Goal: Check status: Check status

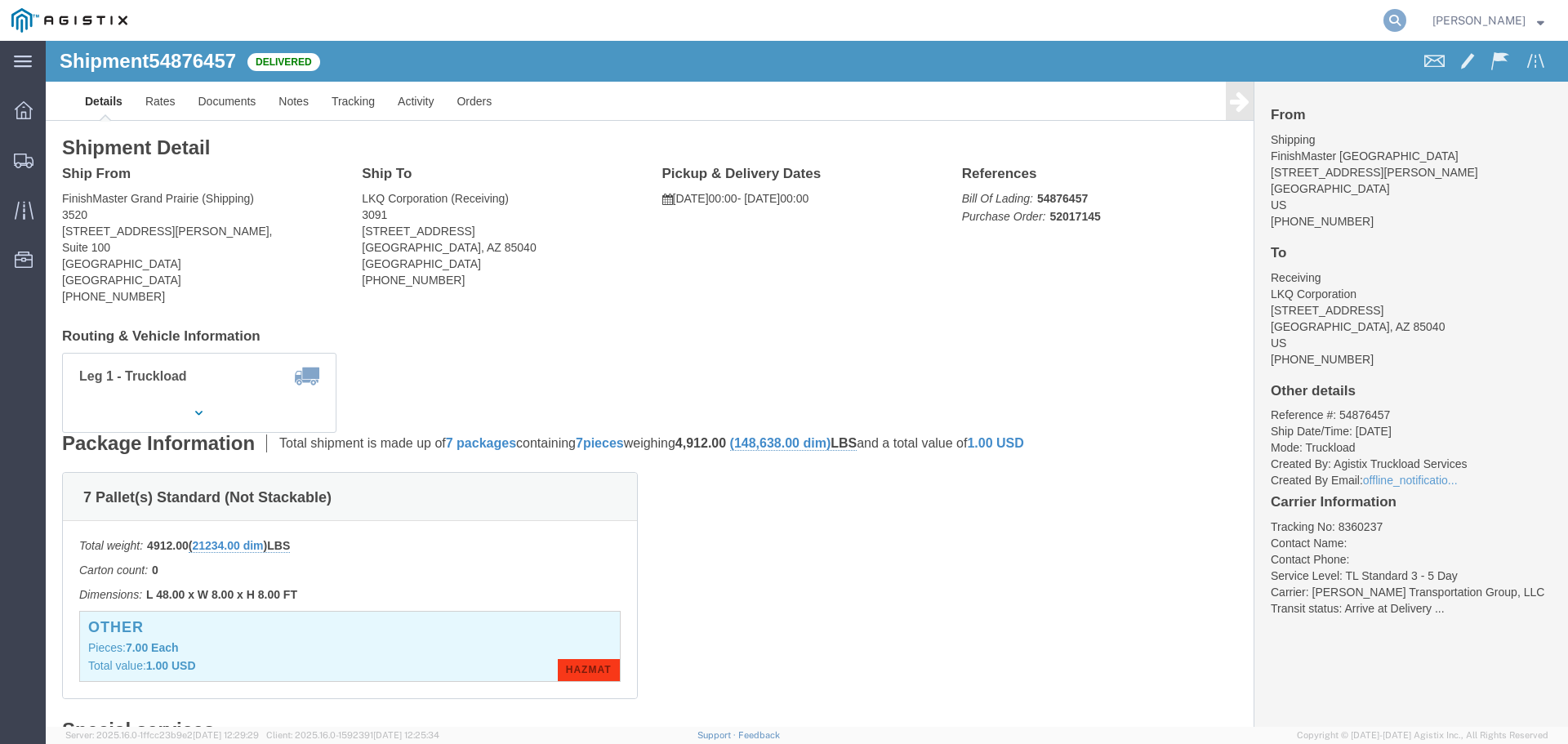
click at [1406, 17] on icon at bounding box center [1394, 20] width 23 height 23
paste input "56454455"
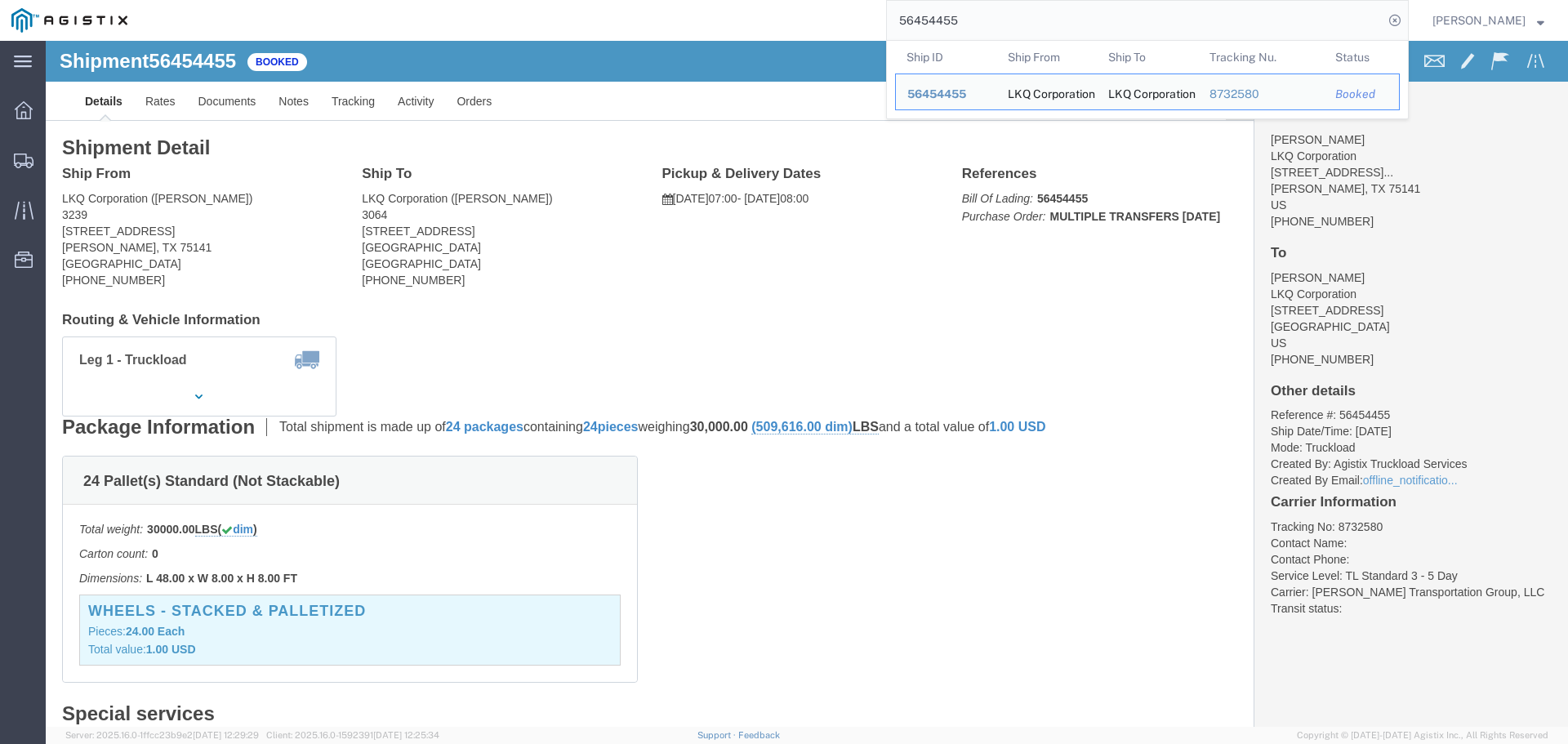
click ul "Details Rates Documents Notes Tracking Activity Orders"
click at [1022, 7] on input "56454455" at bounding box center [1135, 20] width 496 height 39
paste input "83368"
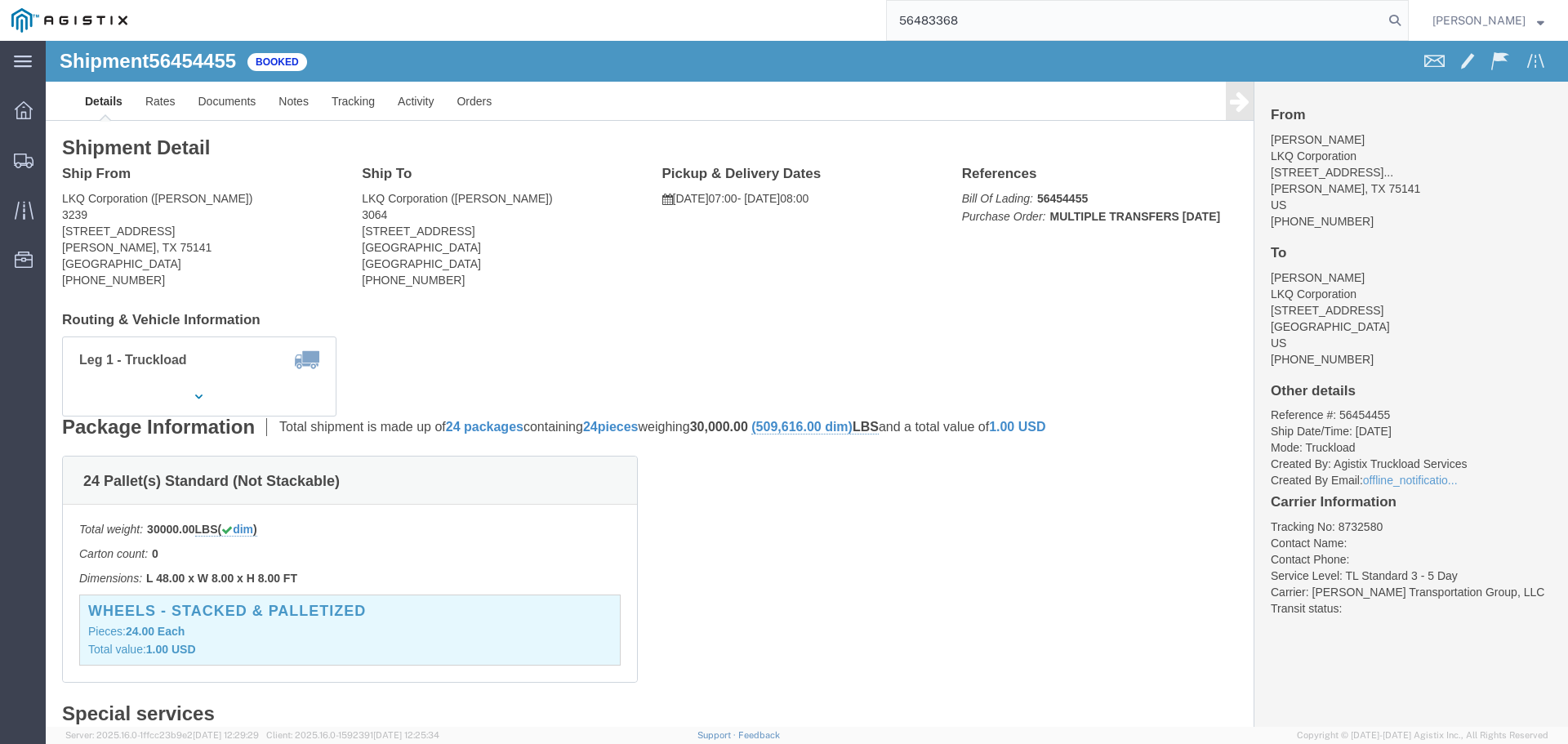
type input "56483368"
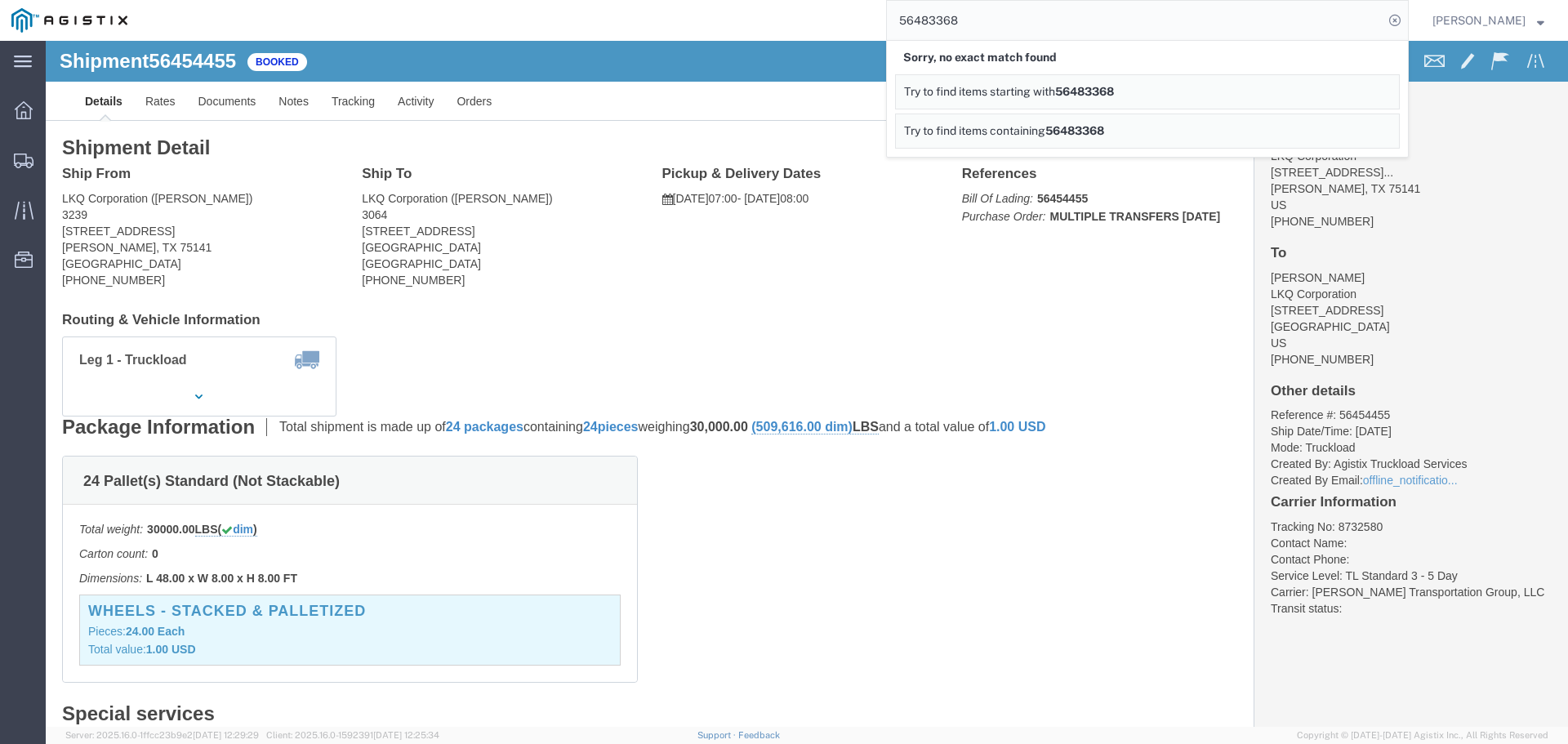
click at [1041, 8] on input "56483368" at bounding box center [1135, 20] width 496 height 39
drag, startPoint x: 876, startPoint y: 298, endPoint x: 870, endPoint y: 287, distance: 12.5
click div "Leg 1 - Truckload Vehicle 1: Standard Dry Van (53 Feet) Number of trucks: 1"
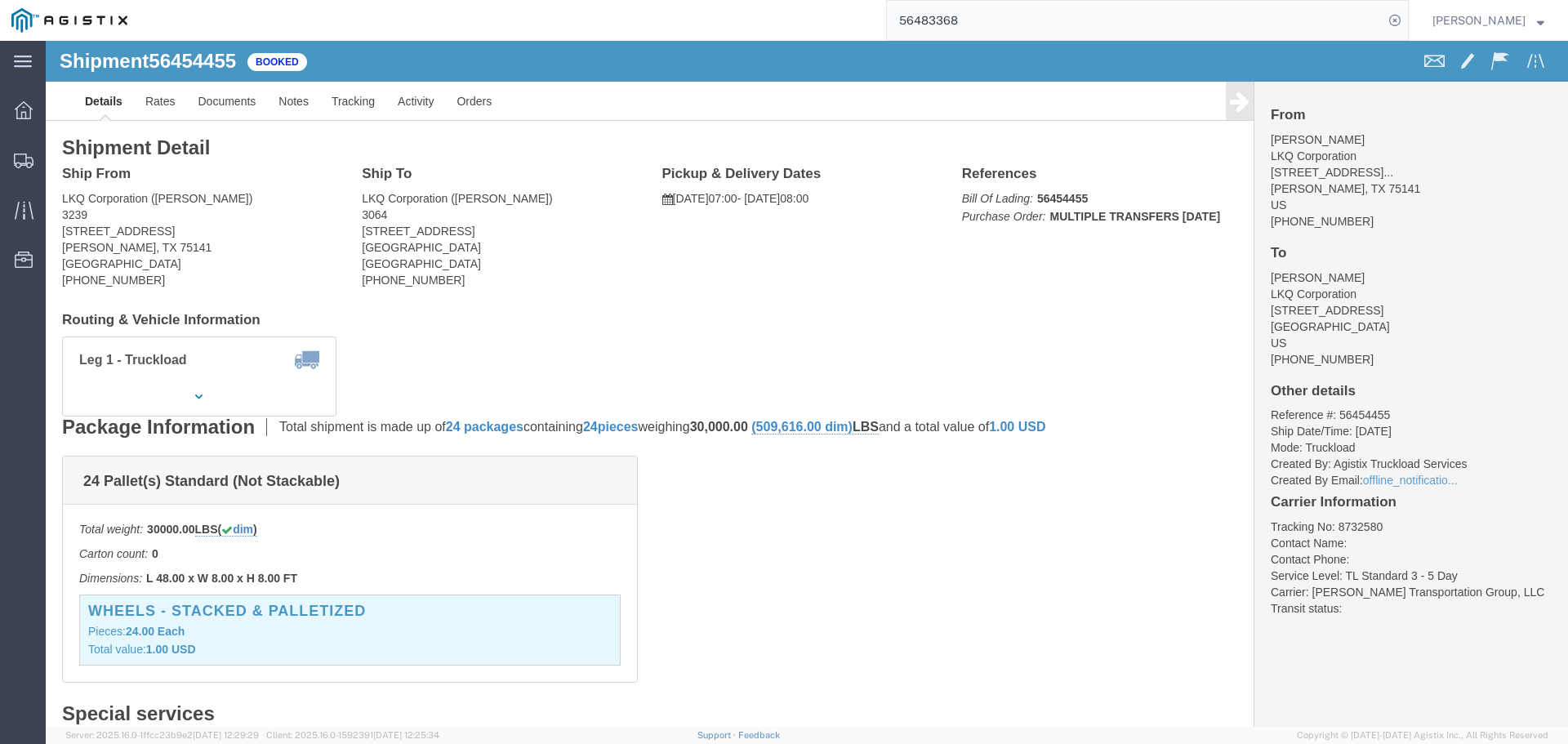
click at [1089, 26] on input "56483368" at bounding box center [1135, 20] width 496 height 39
drag, startPoint x: 617, startPoint y: 219, endPoint x: 347, endPoint y: 58, distance: 314.4
click div "Ship From LKQ Corporation (CAM MONTGOMERY) 3239 415 North Interstate 45 Service…"
click at [36, 17] on img at bounding box center [69, 20] width 116 height 24
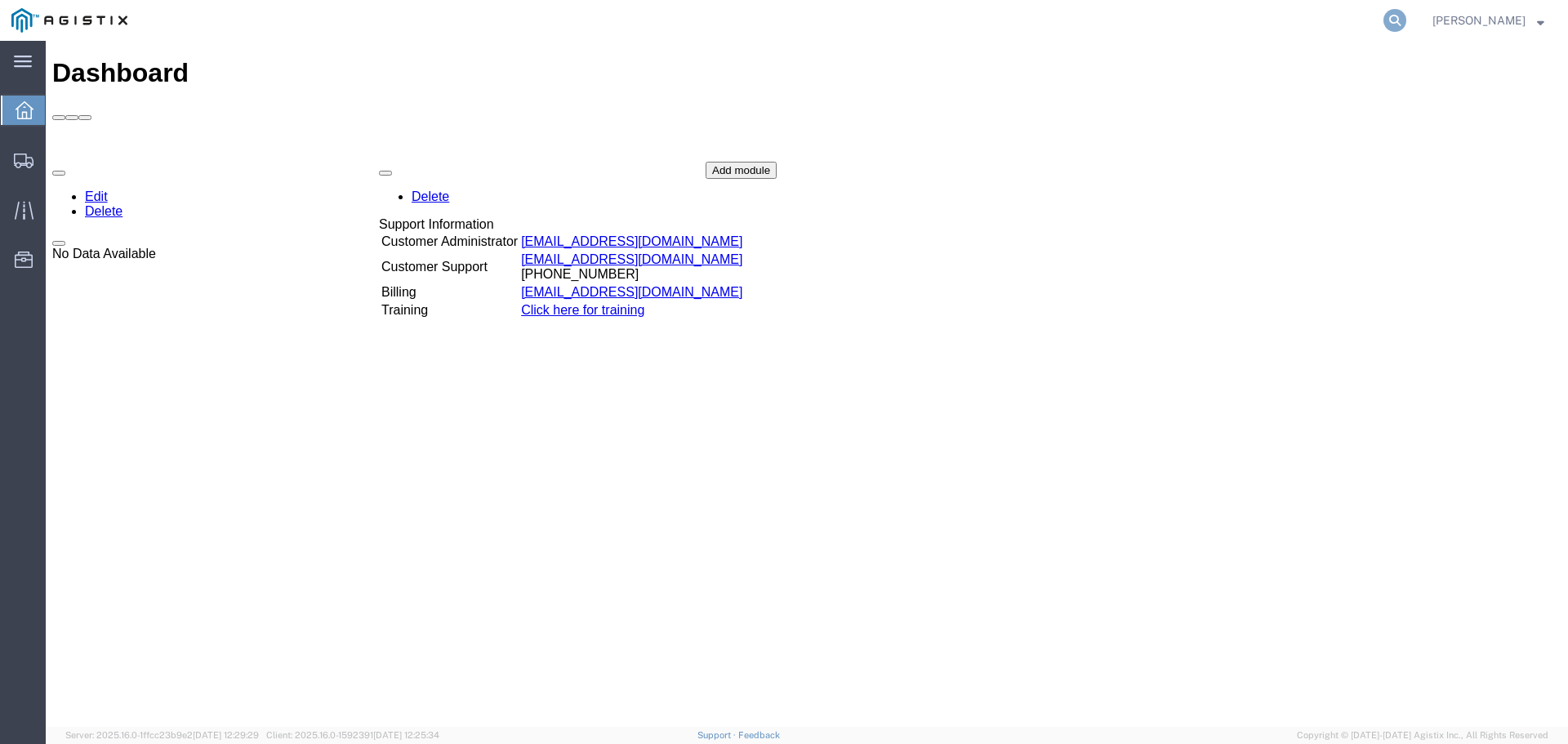
click at [1406, 10] on icon at bounding box center [1394, 20] width 23 height 23
click at [1227, 10] on input "search" at bounding box center [1135, 20] width 496 height 39
paste input "56483368"
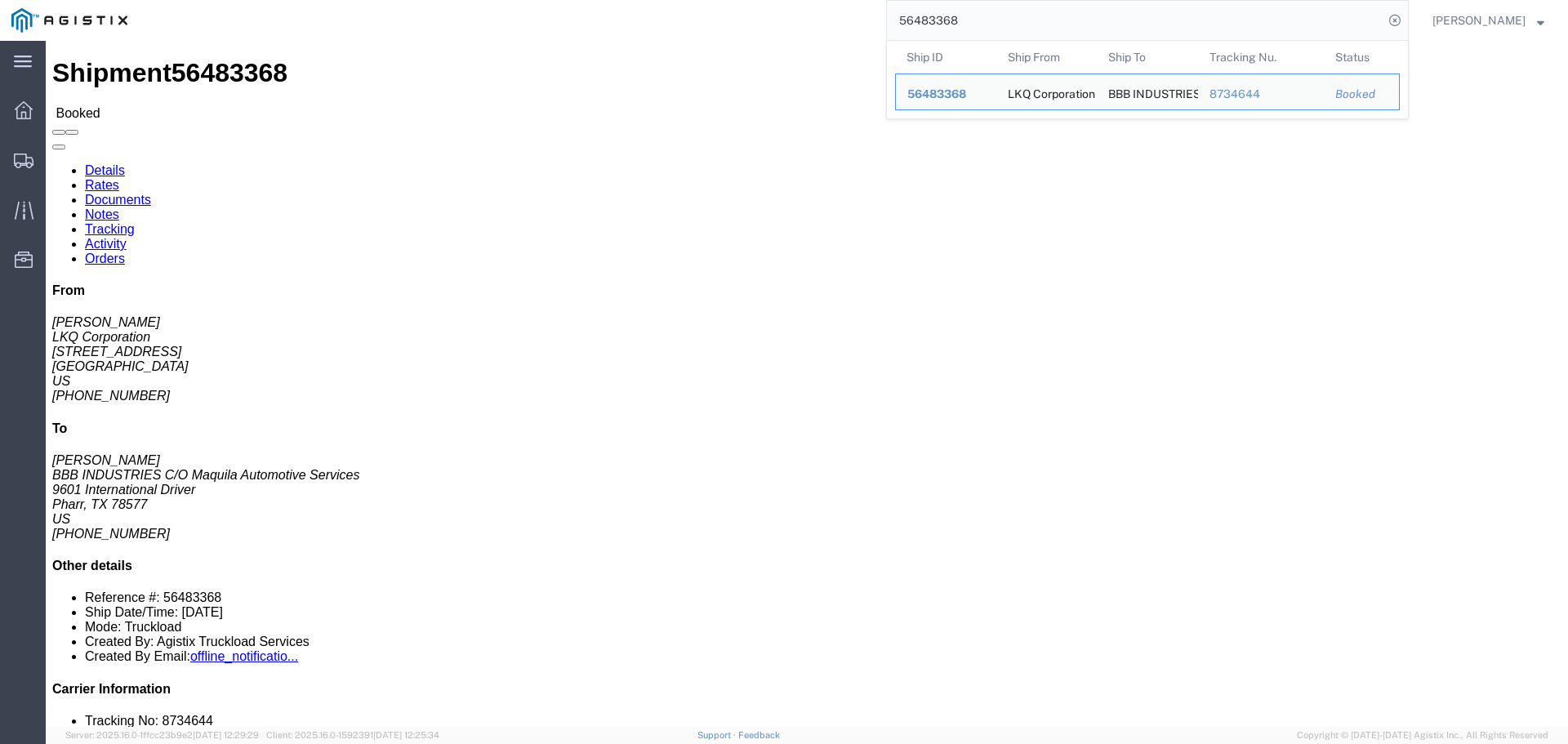
click div "Ship From LKQ Corporation ([PERSON_NAME]) 1760 [STREET_ADDRESS] [PHONE_NUMBER] …"
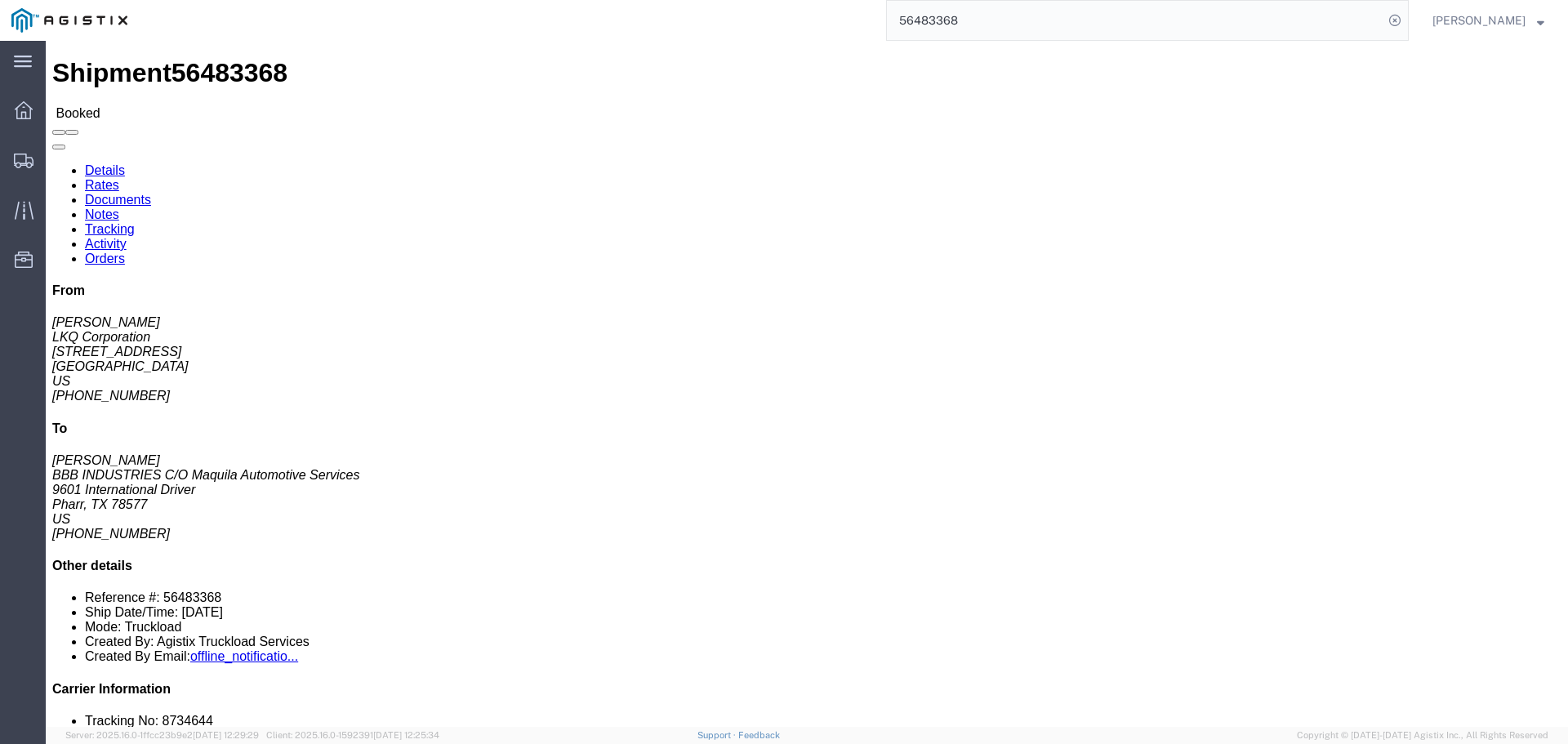
drag, startPoint x: 643, startPoint y: 187, endPoint x: 772, endPoint y: 191, distance: 129.1
click p "[DATE] 11:00"
click div "Ship From LKQ Corporation ([PERSON_NAME]) 1760 [STREET_ADDRESS] [PHONE_NUMBER] …"
drag, startPoint x: 500, startPoint y: 240, endPoint x: 30, endPoint y: 97, distance: 491.3
click div "Shipment Detail Ship From LKQ Corporation ([PERSON_NAME]) 1760 [STREET_ADDRESS]…"
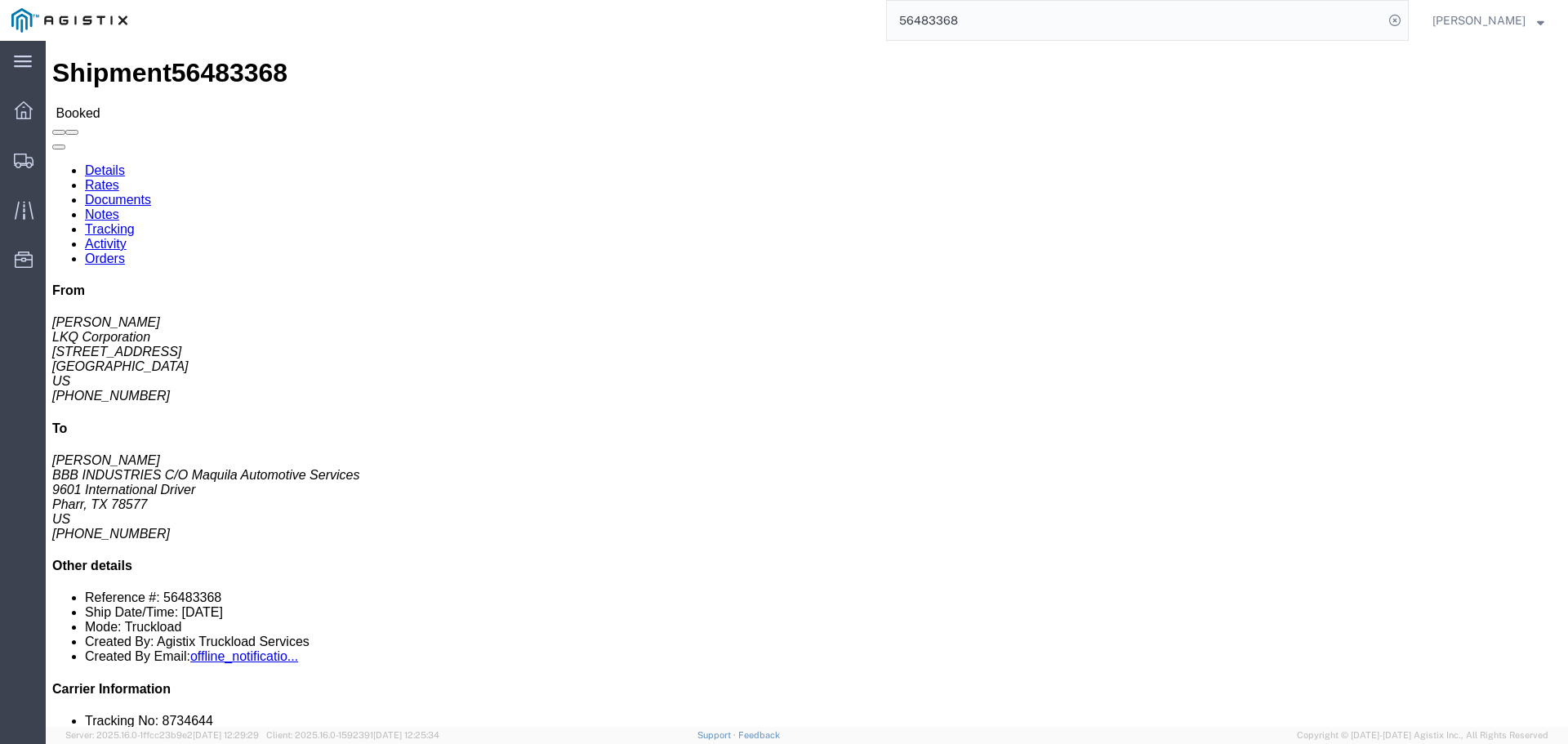
click h2 "Shipment Detail"
drag, startPoint x: 14, startPoint y: 105, endPoint x: 444, endPoint y: 240, distance: 450.7
click div "Shipment Detail Ship From LKQ Corporation ([PERSON_NAME]) 1760 [STREET_ADDRESS]…"
click address "BBB INDUSTRIES C/O Maquila Automotive Services ([PERSON_NAME]) 9601 Internation…"
click at [971, 12] on input "56483368" at bounding box center [1135, 20] width 496 height 39
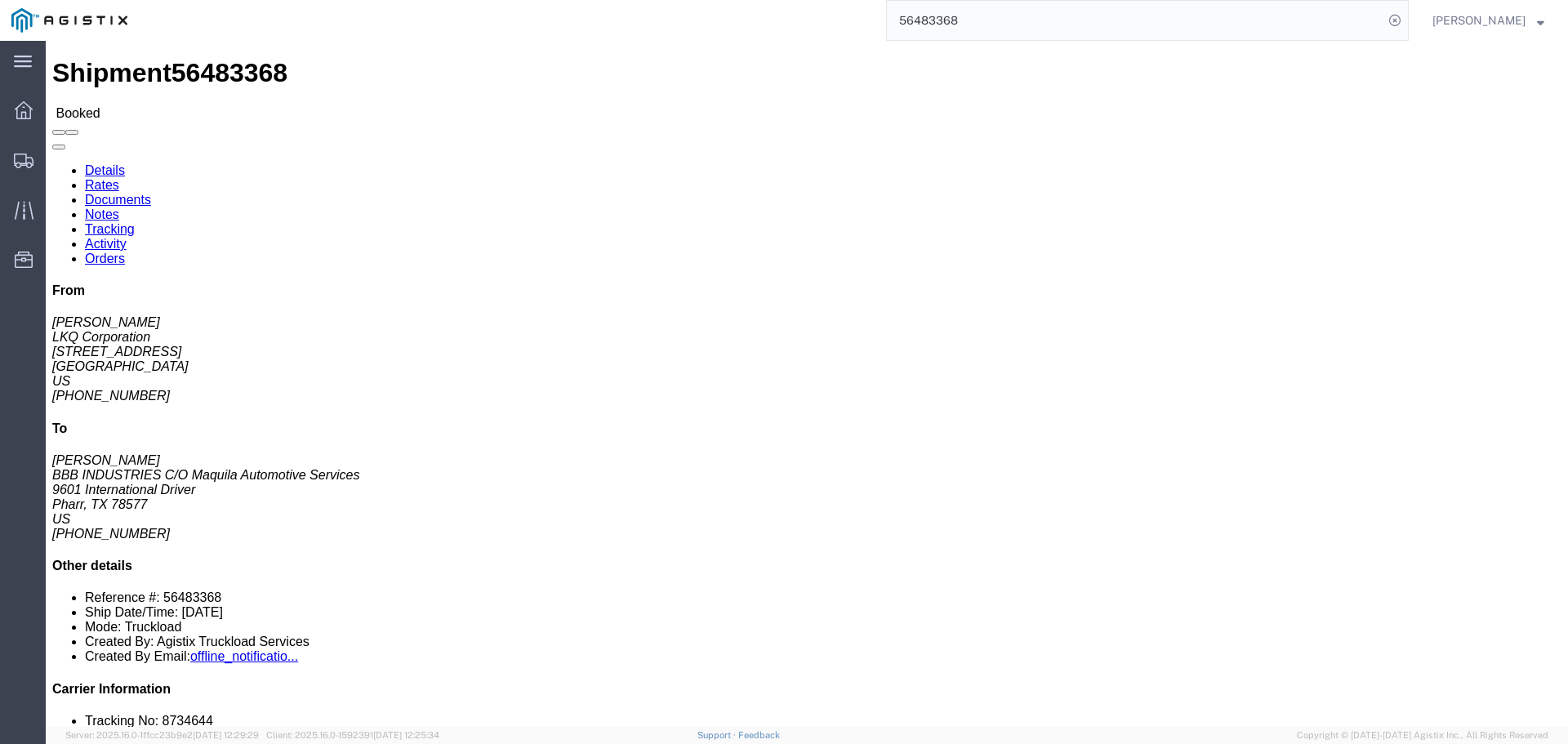
click at [971, 12] on input "56483368" at bounding box center [1135, 20] width 496 height 39
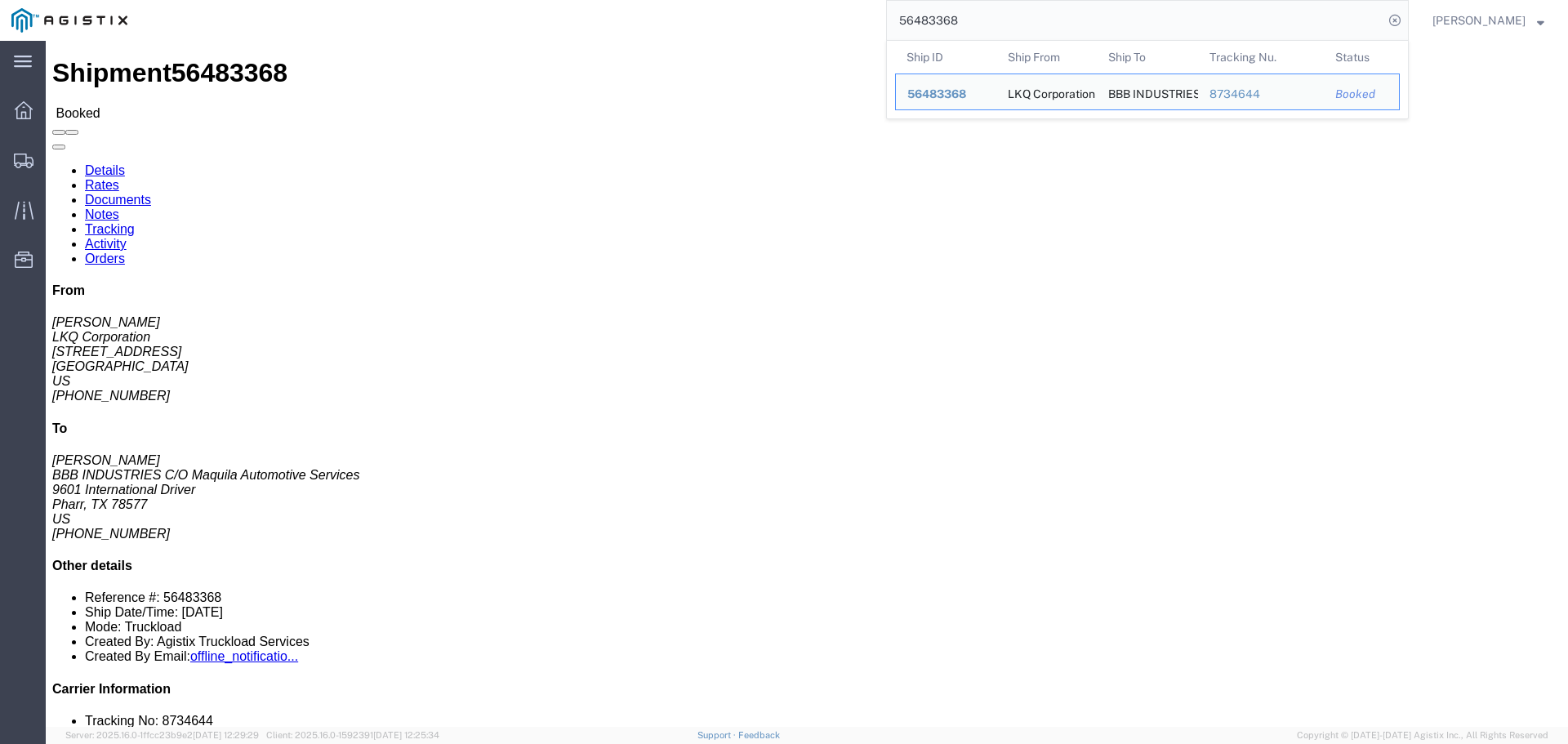
paste input "39814"
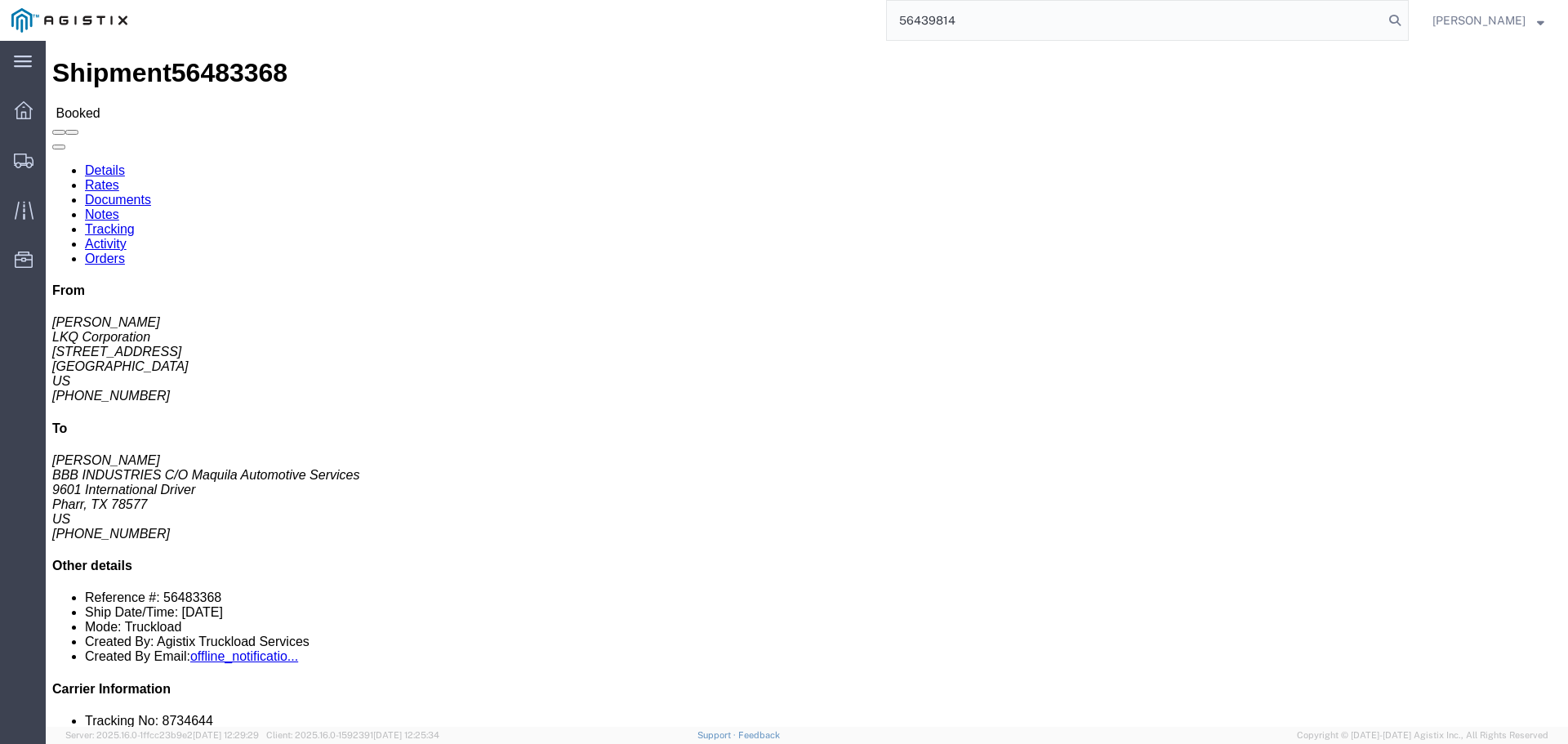
type input "56439814"
